Goal: Information Seeking & Learning: Learn about a topic

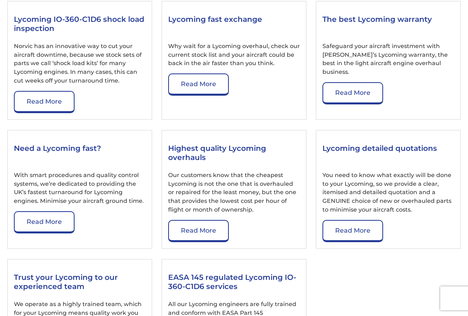
scroll to position [1036, 0]
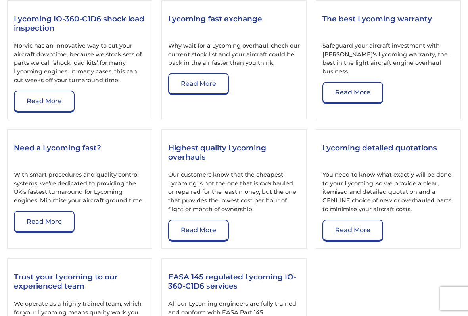
click at [257, 248] on div "Highest quality Lycoming overhauls Our customers know that the cheapest Lycomin…" at bounding box center [233, 188] width 145 height 119
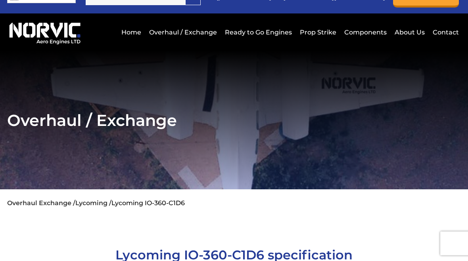
scroll to position [0, 0]
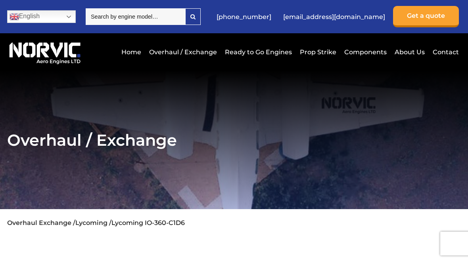
click at [260, 52] on link "Ready to Go Engines" at bounding box center [258, 51] width 71 height 19
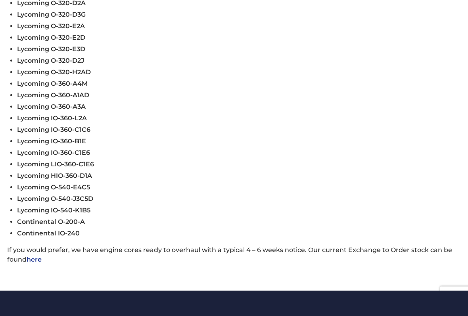
scroll to position [319, 0]
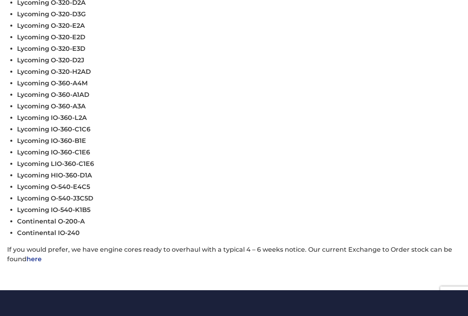
click at [48, 133] on span "Lycoming IO-360-C1C6" at bounding box center [53, 130] width 73 height 8
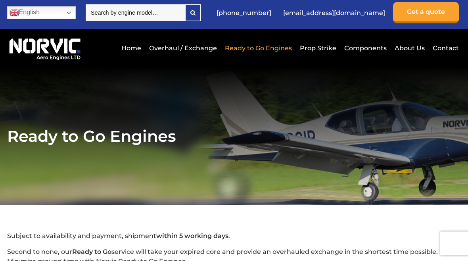
scroll to position [0, 0]
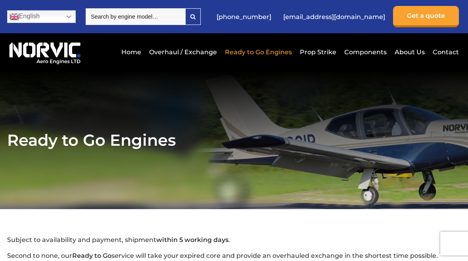
click at [325, 54] on link "Prop Strike" at bounding box center [318, 51] width 40 height 19
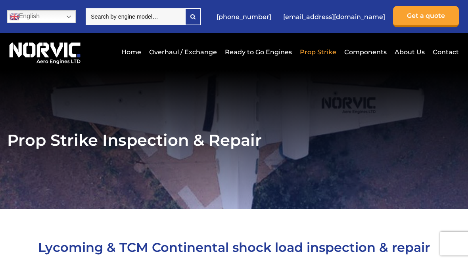
click at [320, 52] on link "Prop Strike" at bounding box center [318, 51] width 40 height 19
